Goal: Navigation & Orientation: Find specific page/section

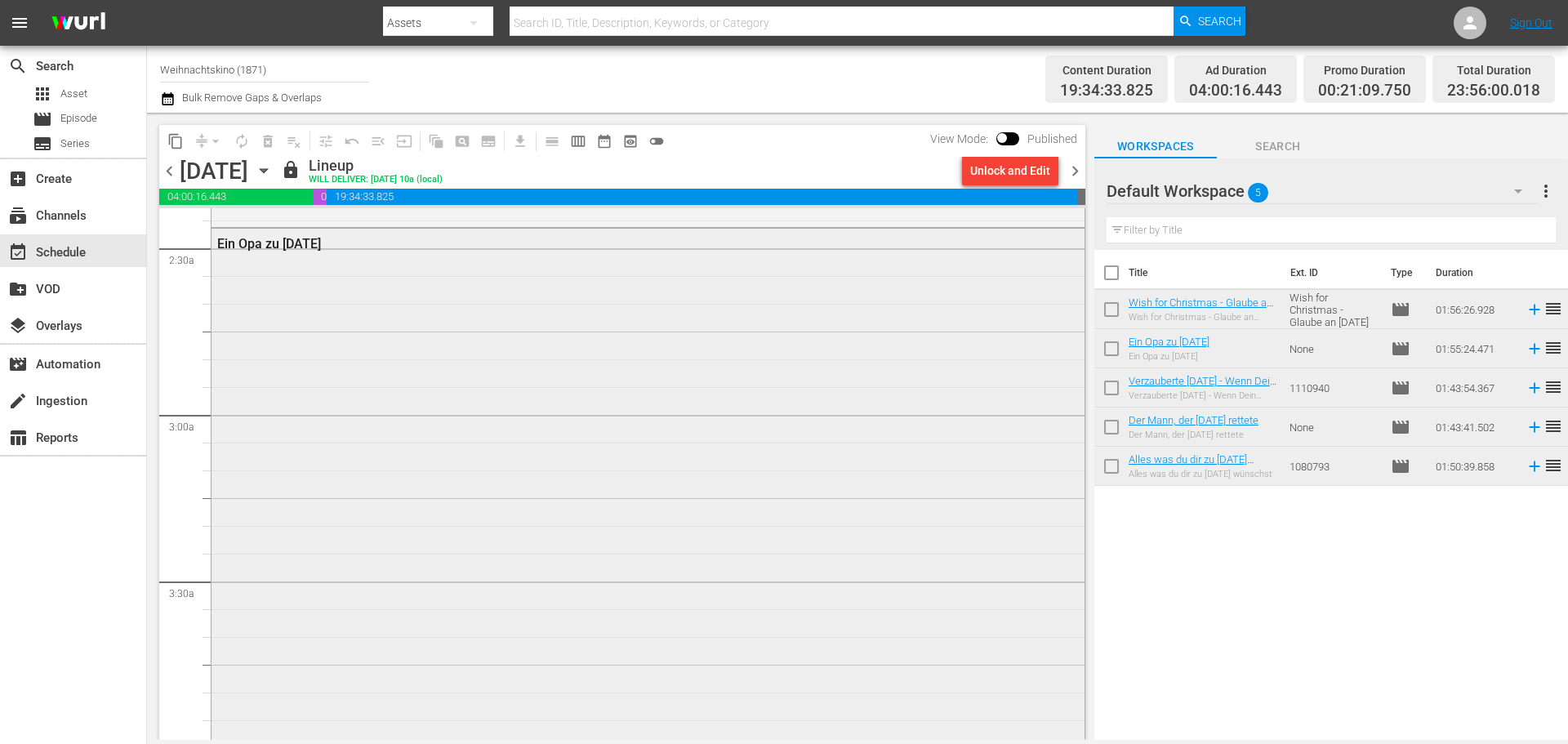
scroll to position [980, 0]
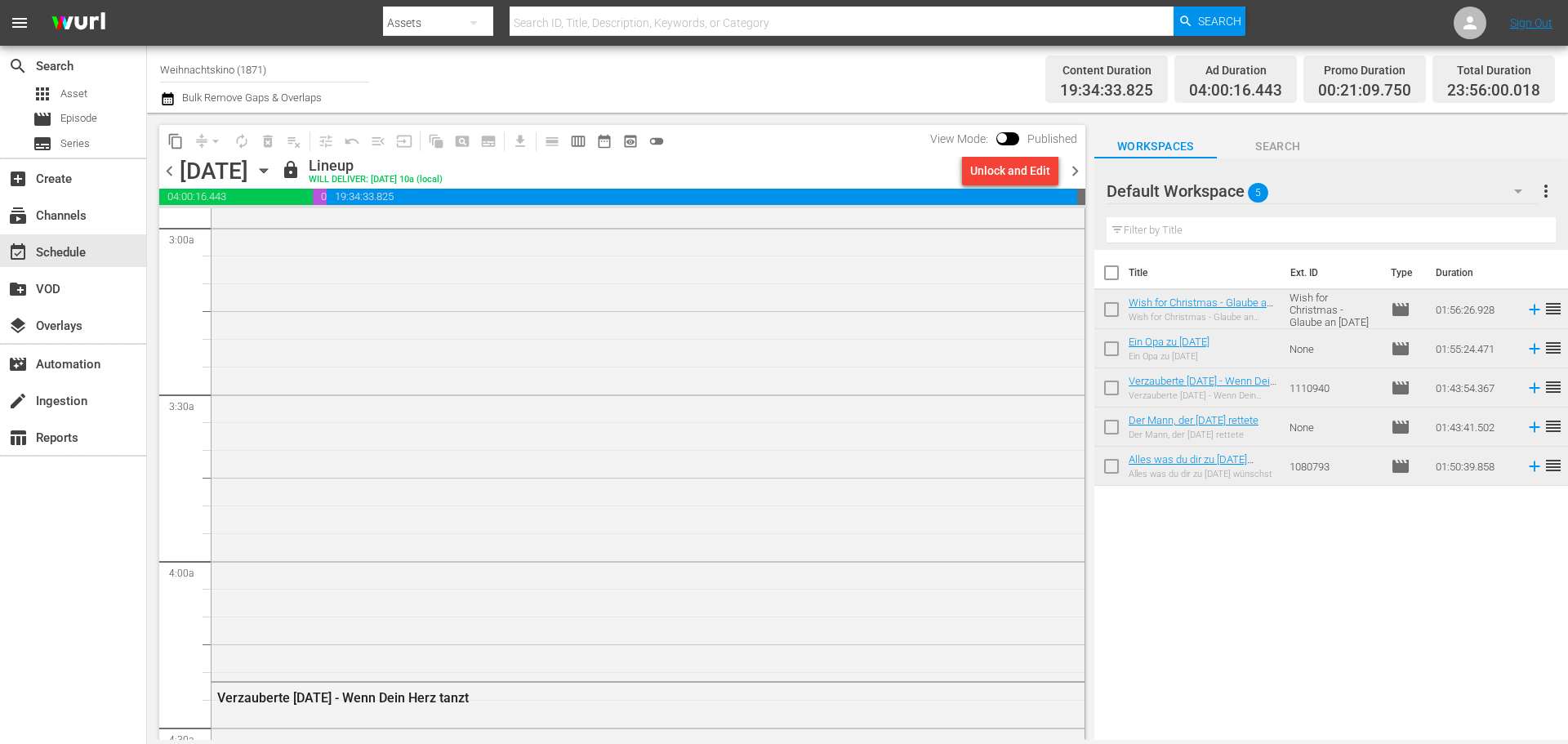
click at [656, 143] on span "toggle_off" at bounding box center [656, 141] width 16 height 16
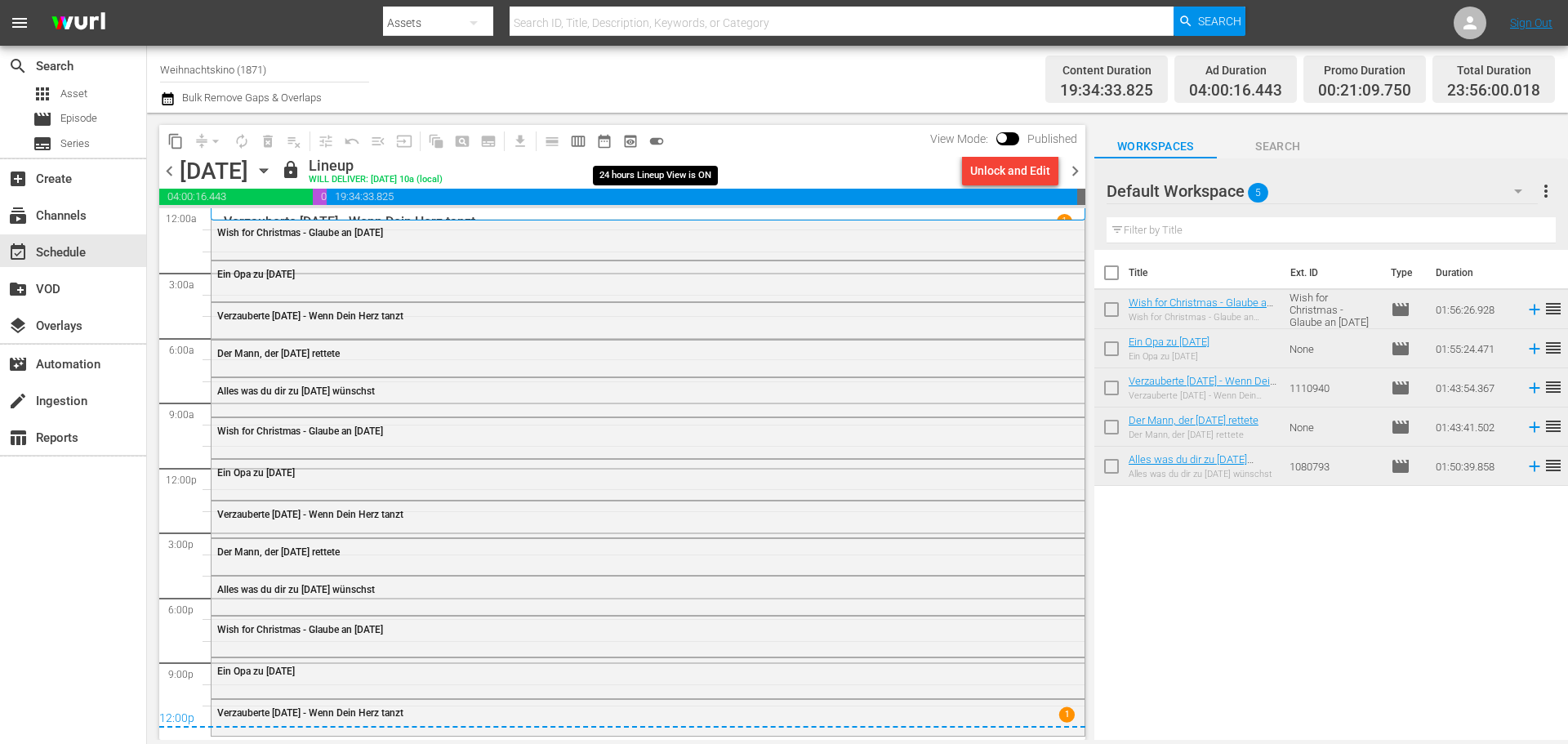
scroll to position [0, 0]
click at [576, 138] on span "calendar_view_week_outlined" at bounding box center [578, 141] width 16 height 16
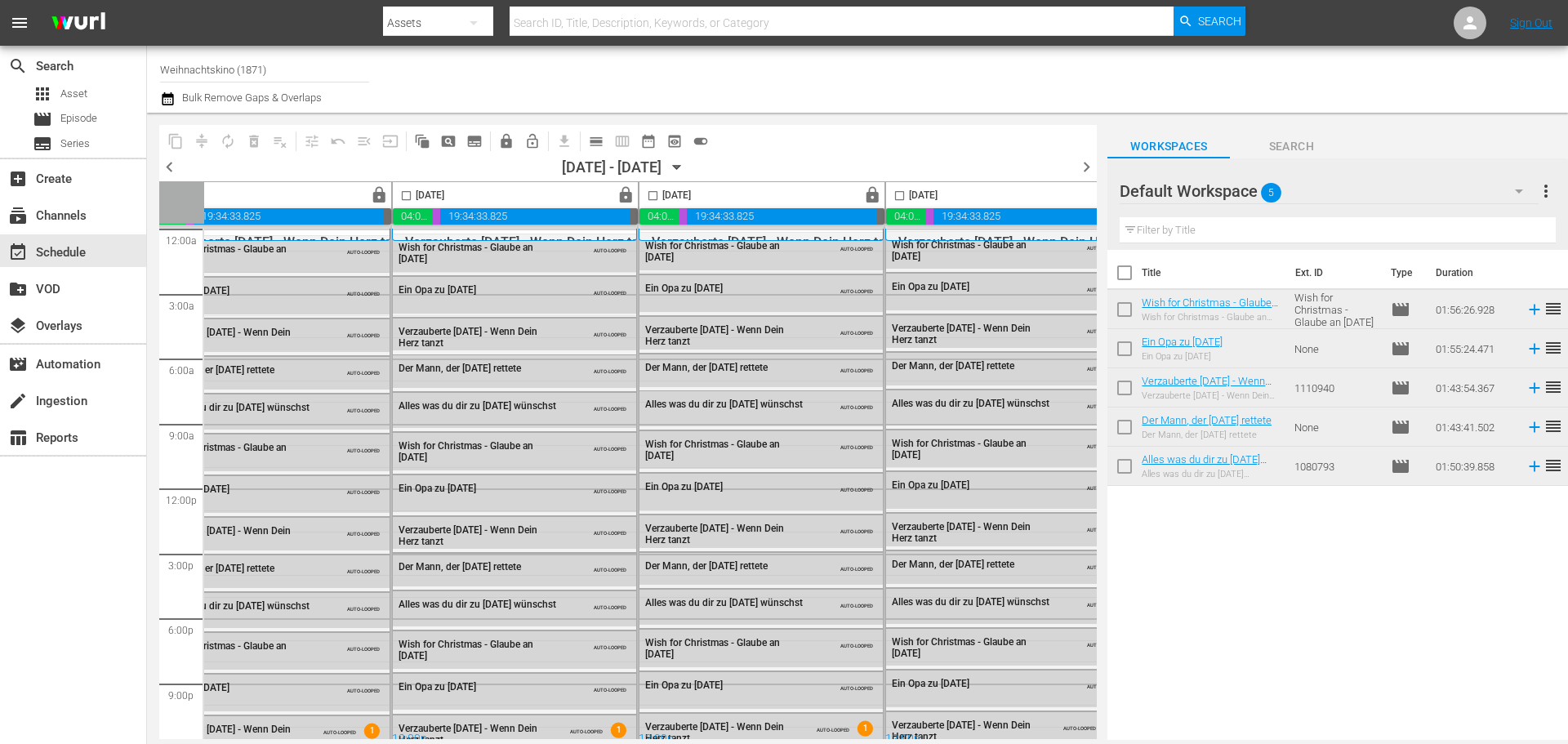
scroll to position [0, 840]
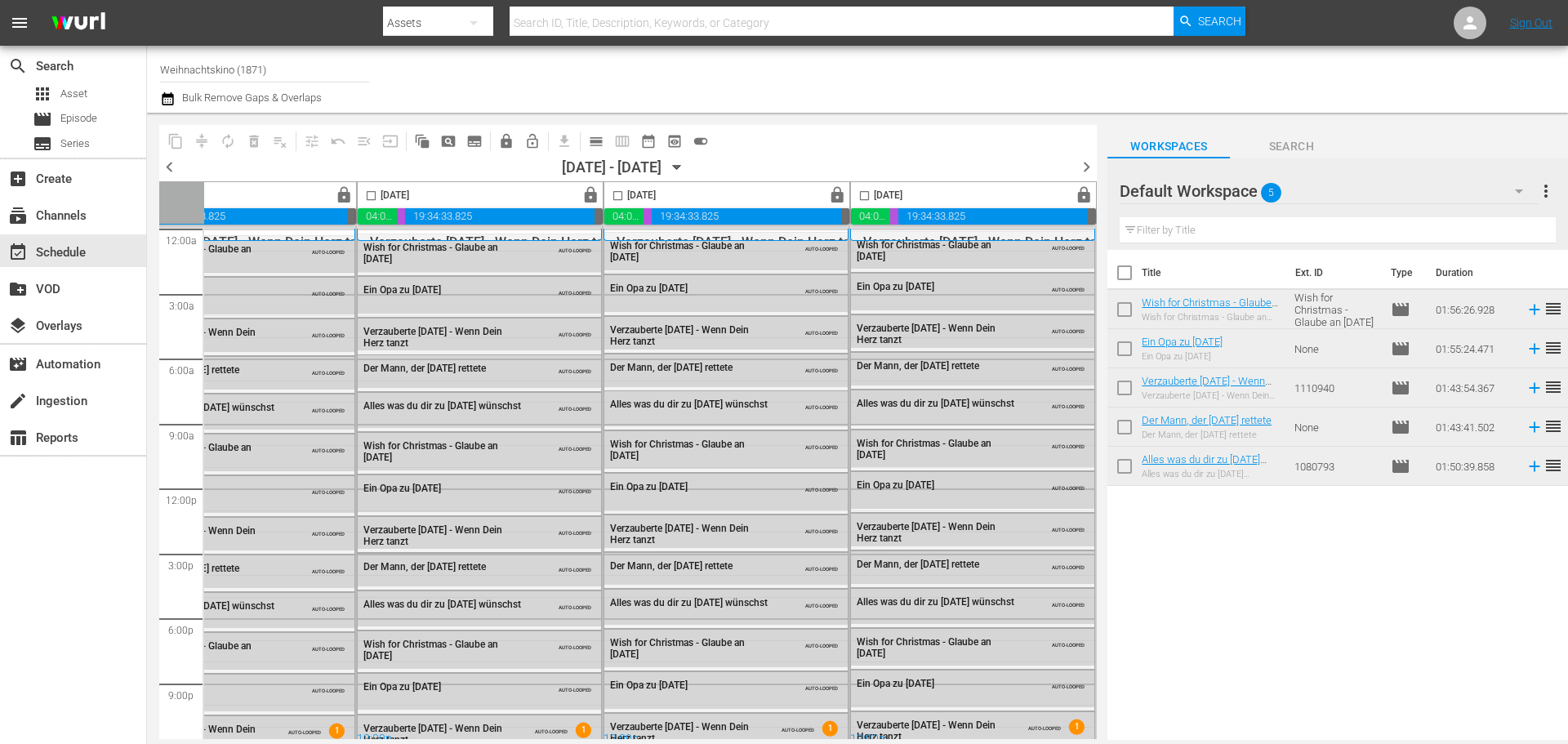
click at [1371, 75] on div at bounding box center [1238, 78] width 634 height 59
click at [1346, 69] on div at bounding box center [1238, 78] width 634 height 59
click at [1397, 196] on div "Default Workspace 5" at bounding box center [1328, 191] width 418 height 46
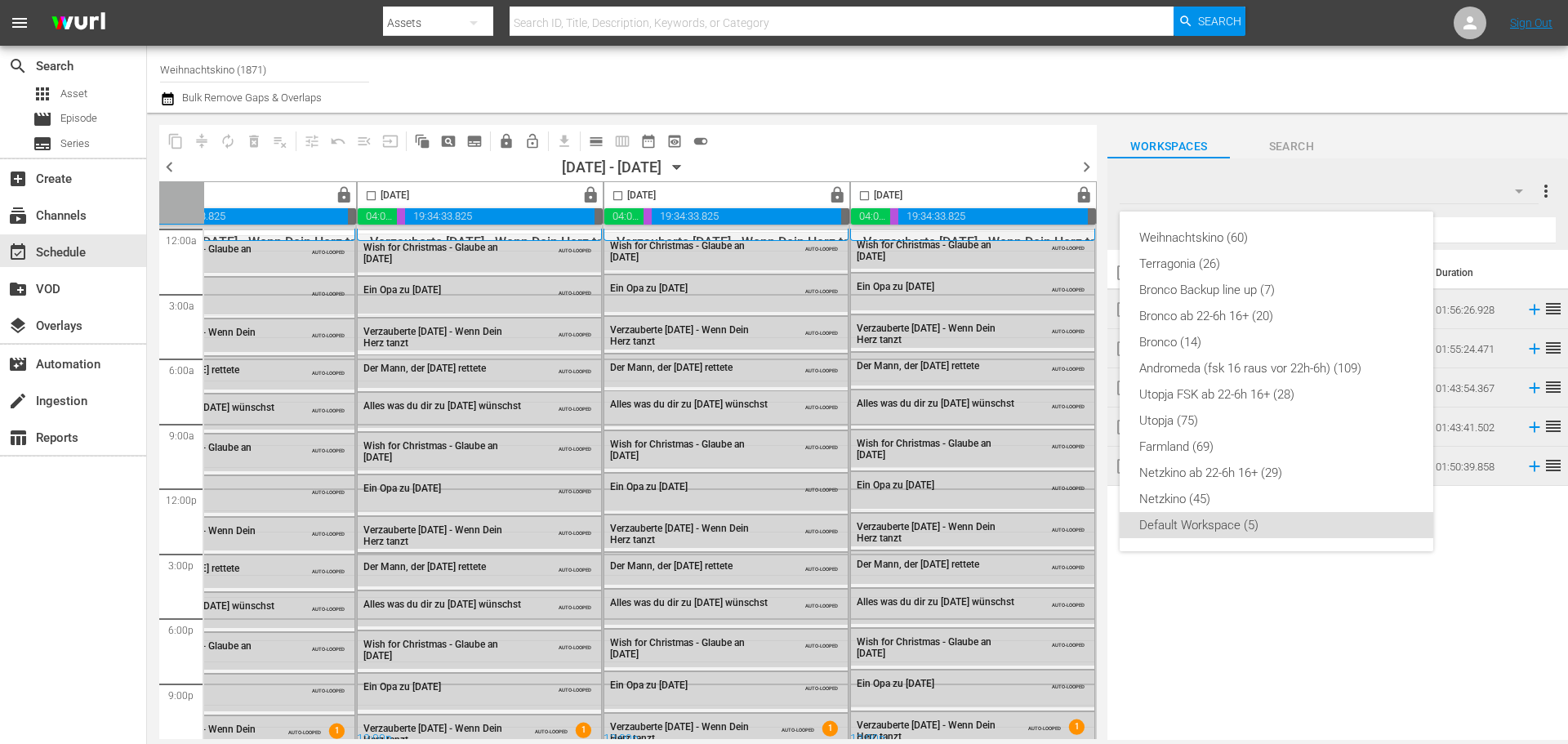
click at [1262, 593] on div "Weihnachtskino (60) Terragonia (26) Bronco Backup line up (7) Bronco ab 22-6h 1…" at bounding box center [784, 372] width 1568 height 744
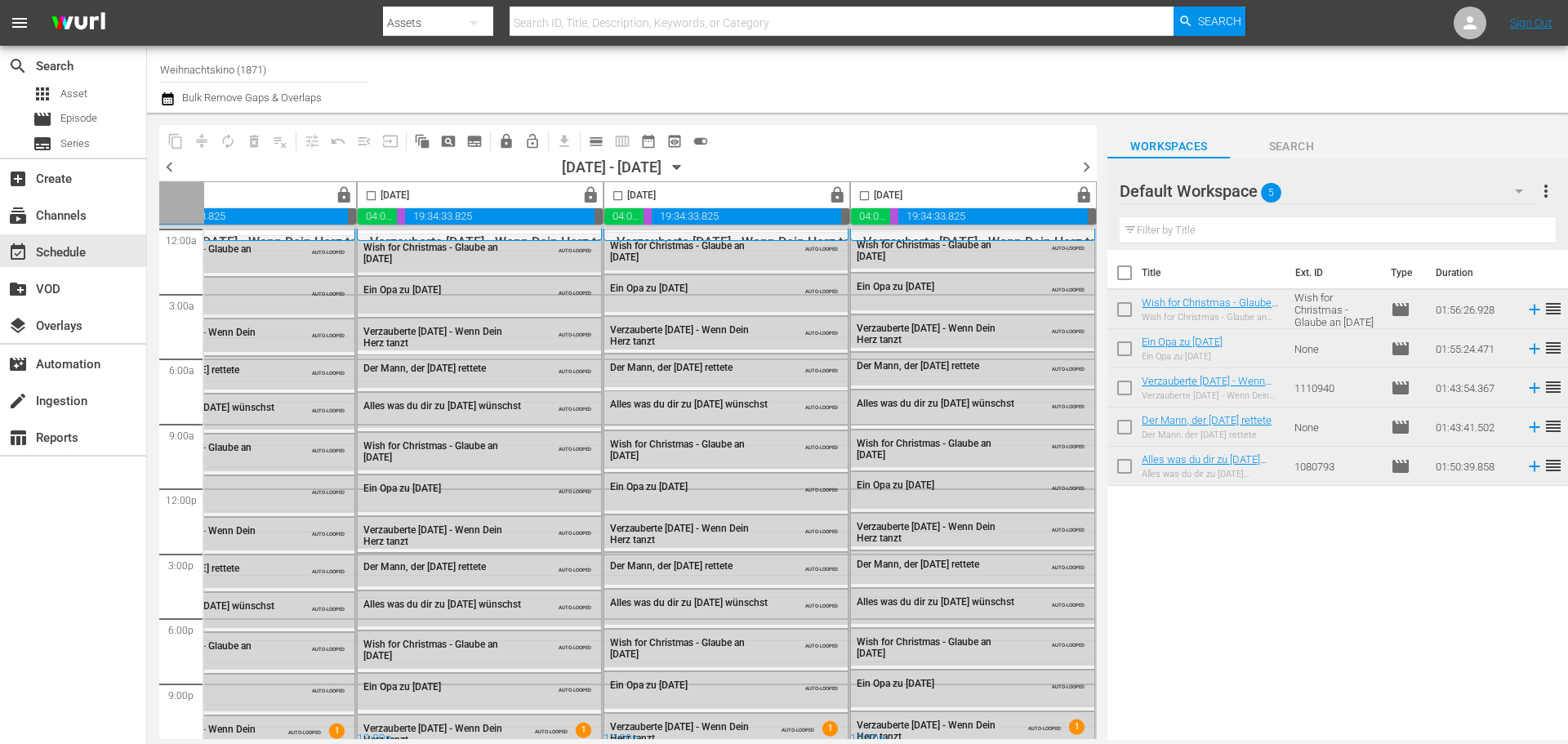
click at [1488, 197] on div "Default Workspace 5" at bounding box center [1328, 191] width 418 height 46
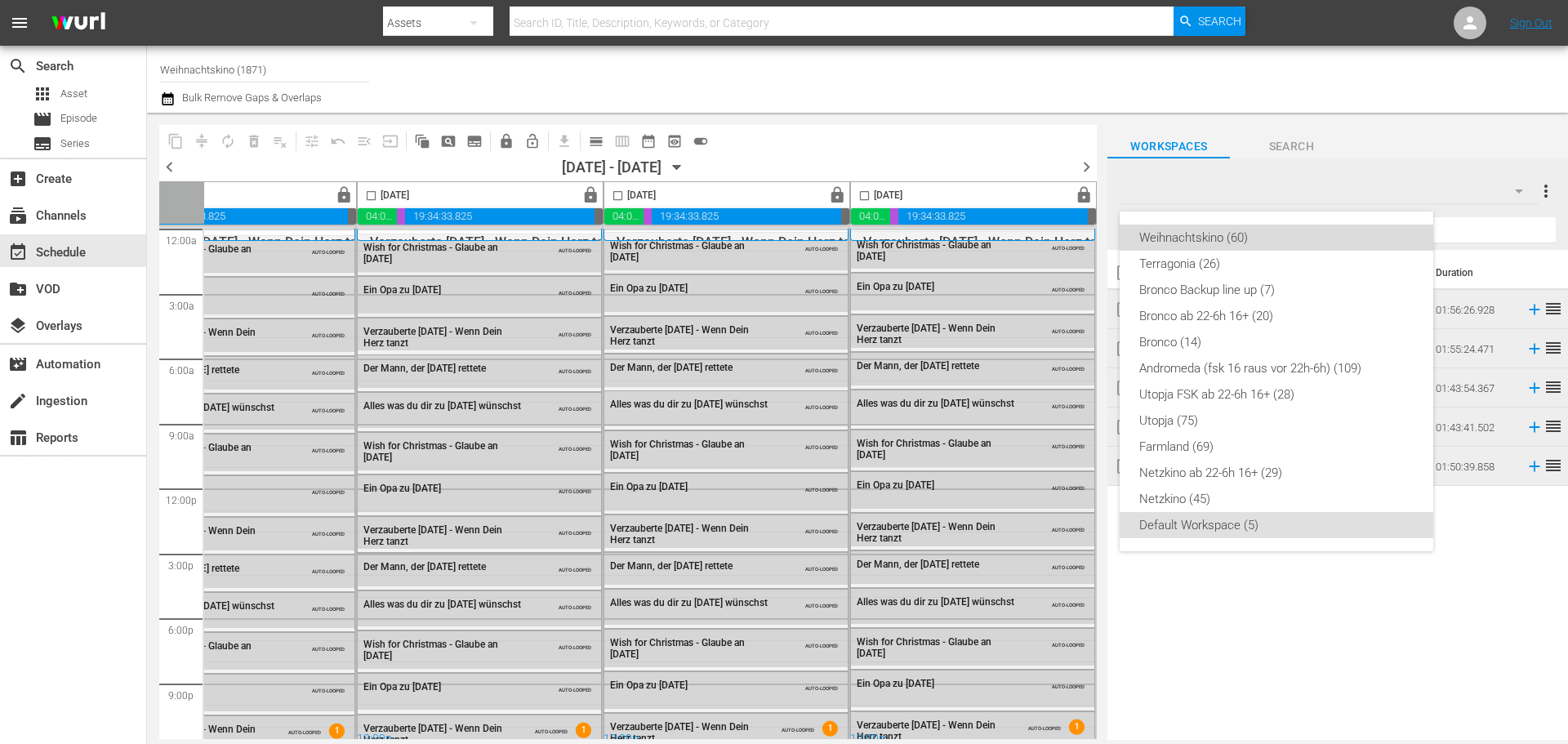
click at [1244, 236] on div "Weihnachtskino (60)" at bounding box center [1276, 237] width 274 height 26
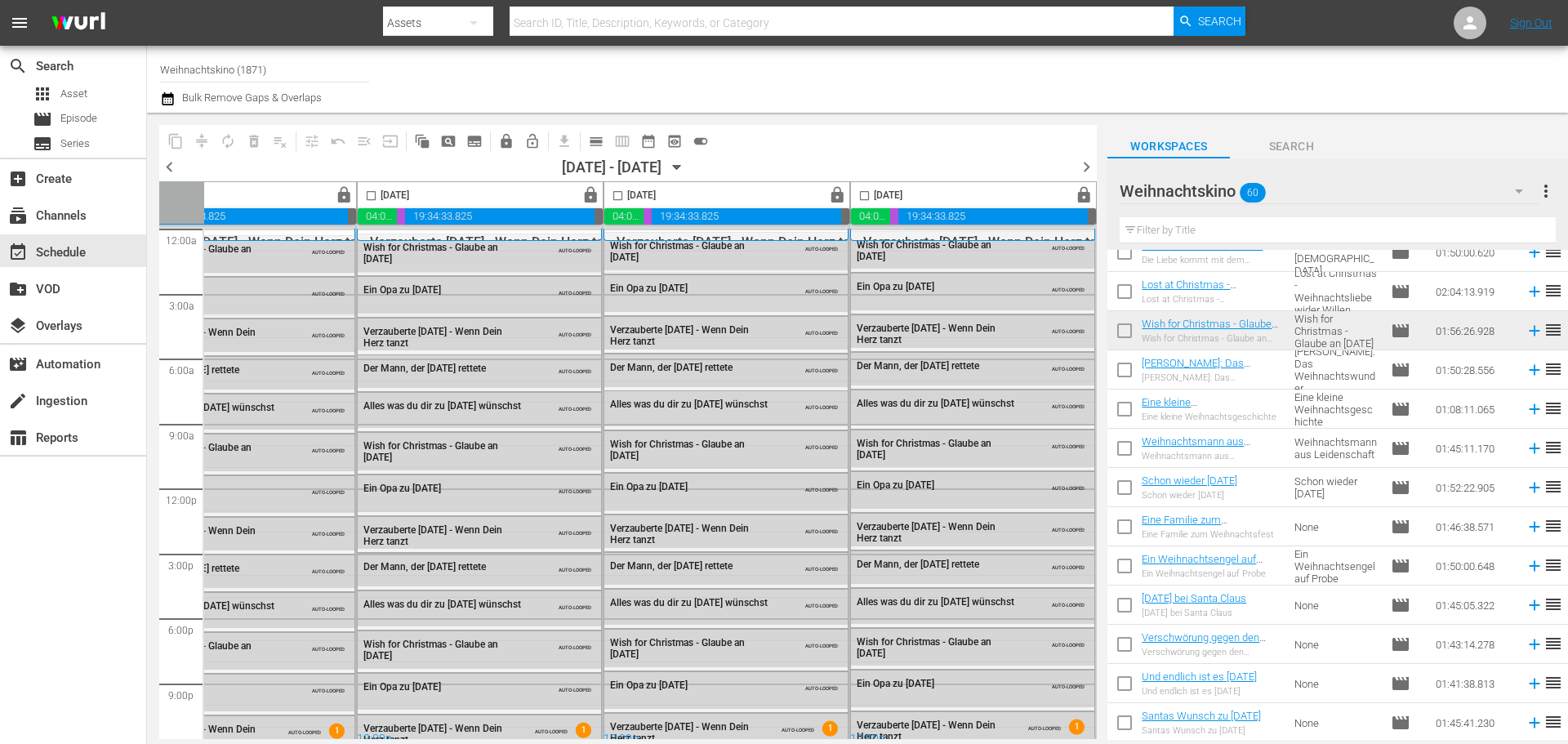
scroll to position [0, 0]
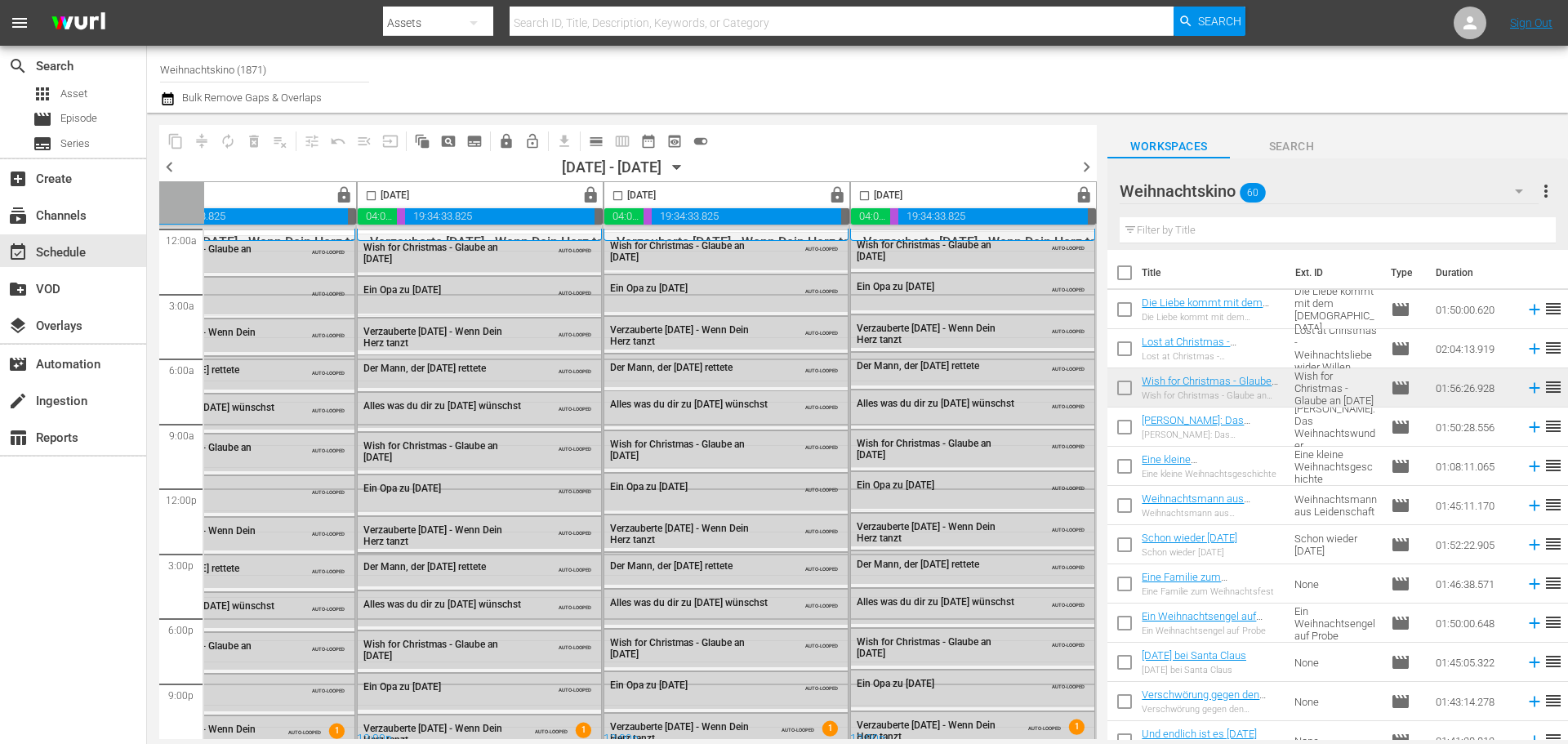
click at [1349, 74] on div at bounding box center [1238, 78] width 634 height 59
click at [1294, 76] on div at bounding box center [1238, 78] width 634 height 59
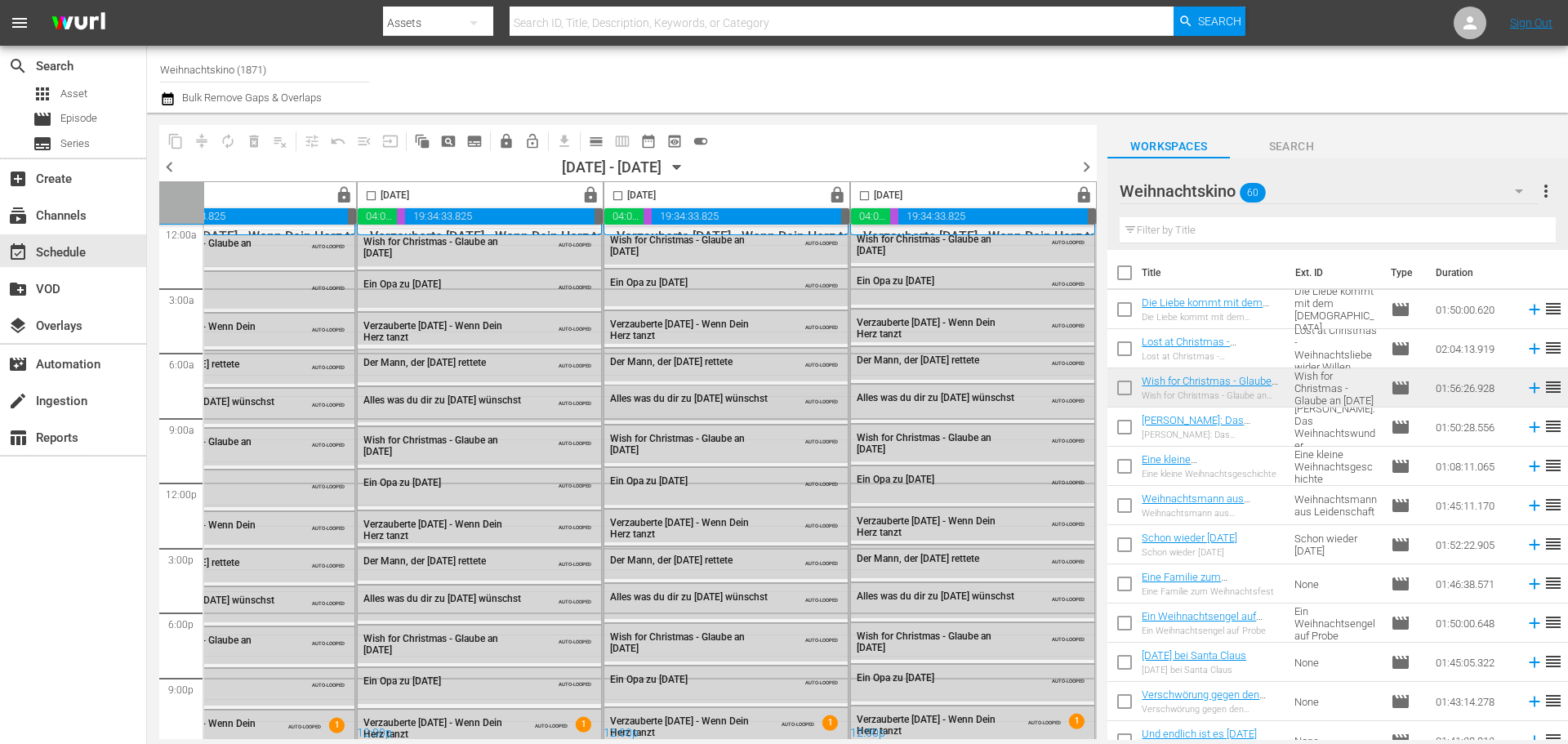
scroll to position [0, 840]
